Goal: Navigation & Orientation: Go to known website

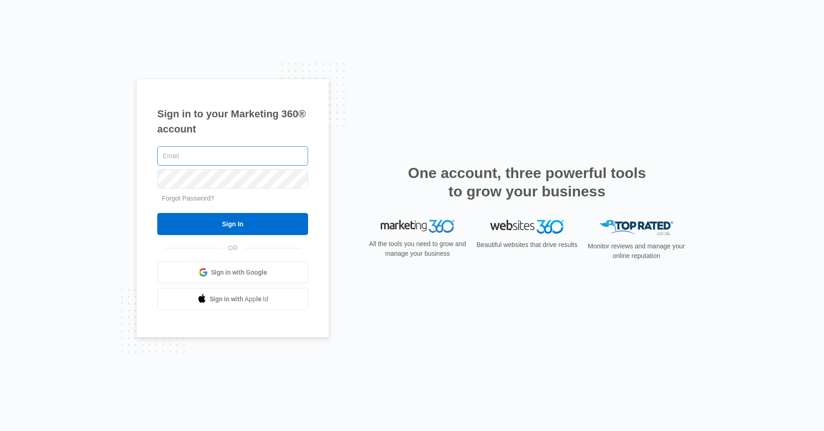
click at [210, 163] on input "text" at bounding box center [232, 155] width 151 height 19
click at [208, 157] on input "text" at bounding box center [232, 155] width 151 height 19
click at [360, 247] on div "Sign in to your Marketing 360® account Forgot Password? Sign In OR" at bounding box center [412, 216] width 552 height 274
click at [244, 276] on span "Sign in with Google" at bounding box center [239, 273] width 56 height 10
